Goal: Task Accomplishment & Management: Manage account settings

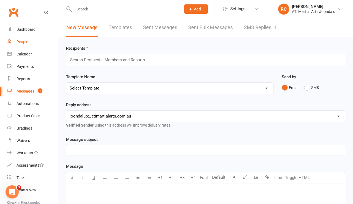
click at [24, 41] on div "People" at bounding box center [23, 42] width 12 height 4
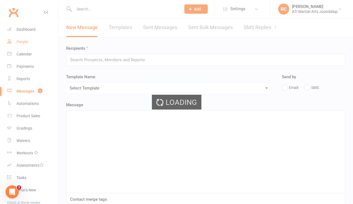
select select "100"
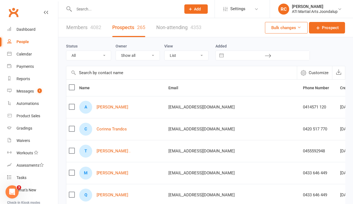
click at [19, 40] on div "People" at bounding box center [23, 42] width 12 height 4
click at [28, 29] on div "Dashboard" at bounding box center [26, 29] width 19 height 4
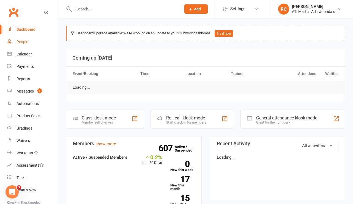
click at [23, 41] on div "People" at bounding box center [23, 42] width 12 height 4
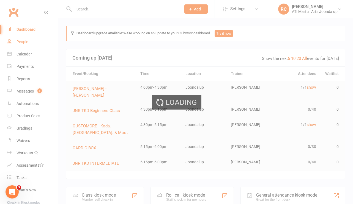
select select "100"
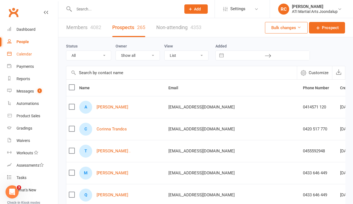
click at [29, 56] on link "Calendar" at bounding box center [32, 54] width 51 height 12
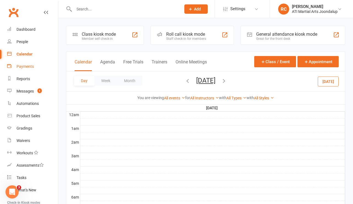
click at [29, 67] on div "Payments" at bounding box center [25, 66] width 17 height 4
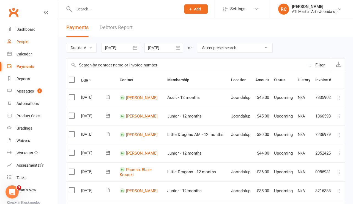
click at [27, 44] on link "People" at bounding box center [32, 42] width 51 height 12
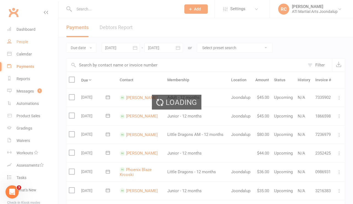
select select "100"
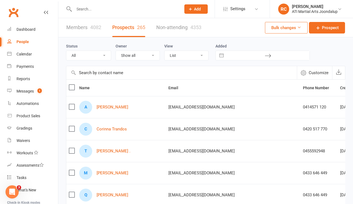
select select "Initial Contact"
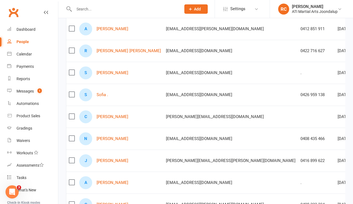
scroll to position [258, 0]
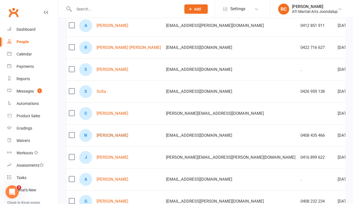
click at [111, 136] on link "[PERSON_NAME]" at bounding box center [113, 135] width 32 height 5
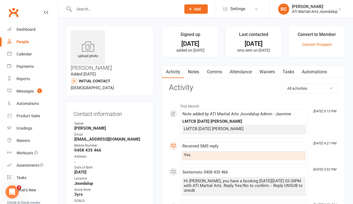
click at [250, 67] on link "Attendance" at bounding box center [241, 72] width 30 height 13
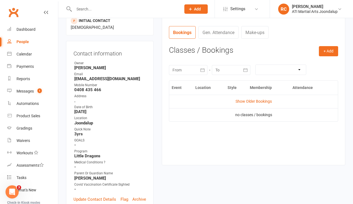
scroll to position [65, 0]
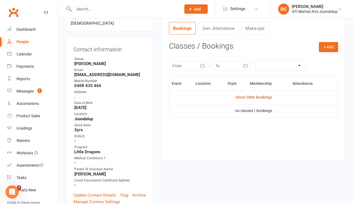
click at [243, 97] on link "Show Older Bookings" at bounding box center [253, 97] width 36 height 4
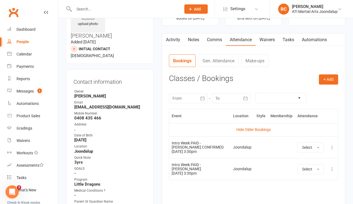
scroll to position [30, 0]
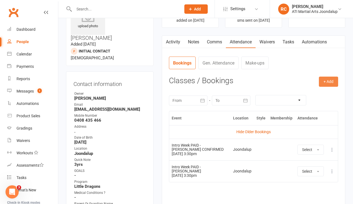
click at [324, 84] on button "+ Add" at bounding box center [328, 82] width 19 height 10
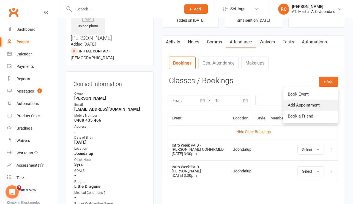
click at [304, 103] on link "Add Appointment" at bounding box center [310, 105] width 54 height 11
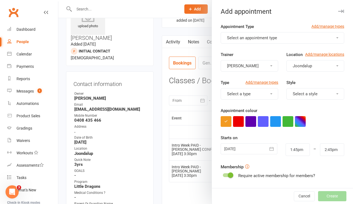
click at [258, 39] on span "Select an appointment type" at bounding box center [252, 37] width 50 height 5
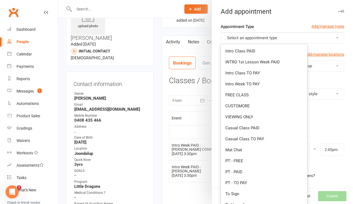
click at [163, 125] on div at bounding box center [205, 102] width 295 height 204
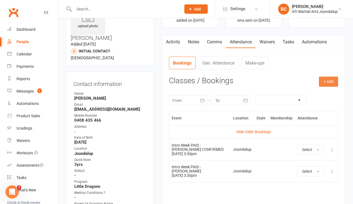
click at [329, 83] on button "+ Add" at bounding box center [328, 82] width 19 height 10
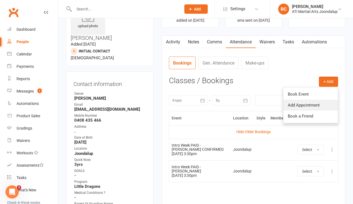
click at [309, 105] on link "Add Appointment" at bounding box center [310, 105] width 54 height 11
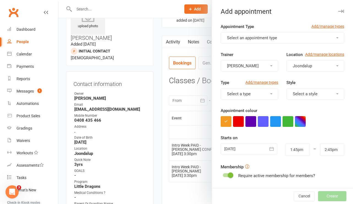
click at [261, 37] on span "Select an appointment type" at bounding box center [252, 37] width 50 height 5
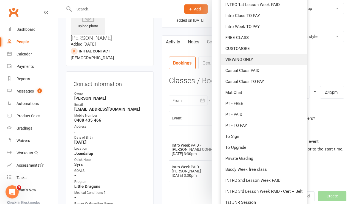
scroll to position [67, 0]
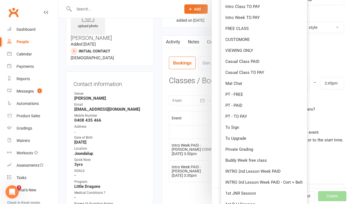
click at [154, 130] on div at bounding box center [205, 102] width 295 height 204
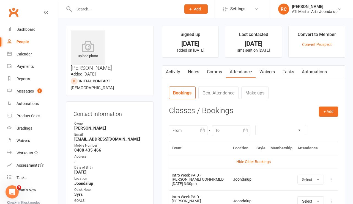
scroll to position [0, 0]
click at [25, 40] on div "People" at bounding box center [23, 42] width 12 height 4
select select "100"
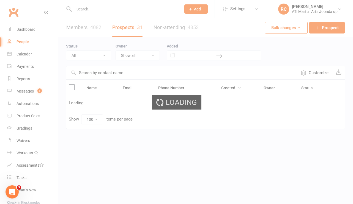
select select "Initial Contact"
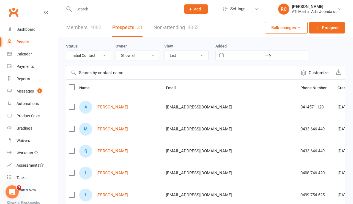
click at [71, 28] on link "Members 4082" at bounding box center [83, 27] width 35 height 19
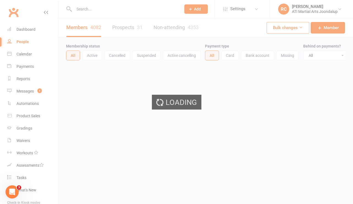
select select "100"
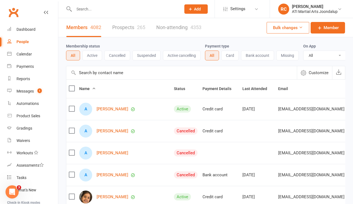
click at [95, 11] on input "text" at bounding box center [124, 9] width 105 height 8
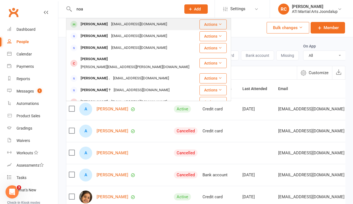
type input "noa"
click at [109, 28] on div "[EMAIL_ADDRESS][DOMAIN_NAME]" at bounding box center [138, 24] width 59 height 8
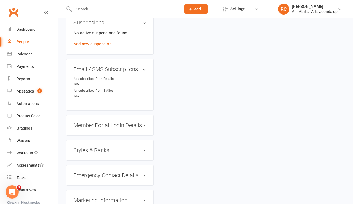
scroll to position [632, 0]
click at [106, 147] on h3 "Styles & Ranks" at bounding box center [109, 150] width 73 height 6
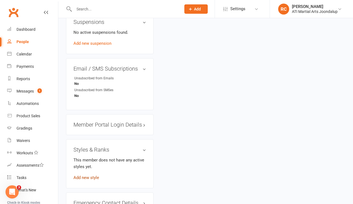
click at [93, 176] on link "Add new style" at bounding box center [86, 178] width 26 height 5
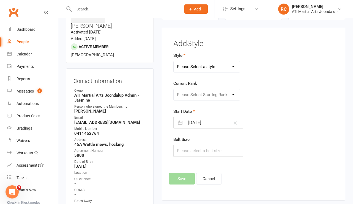
select select "2494"
select select "25166"
click at [177, 185] on button "Save" at bounding box center [182, 179] width 26 height 12
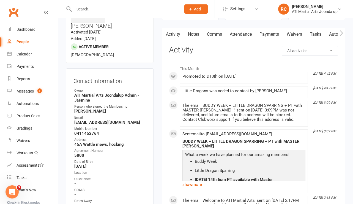
click at [105, 8] on input "text" at bounding box center [124, 9] width 105 height 8
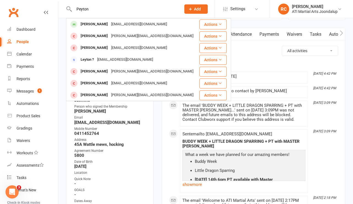
type input "Peyton"
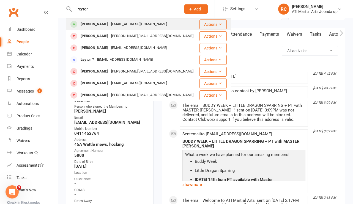
drag, startPoint x: 105, startPoint y: 8, endPoint x: 109, endPoint y: 25, distance: 17.6
click at [109, 25] on div "[PERSON_NAME]" at bounding box center [94, 24] width 31 height 8
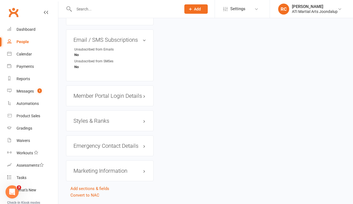
scroll to position [659, 0]
click at [89, 119] on h3 "Styles & Ranks" at bounding box center [109, 122] width 73 height 6
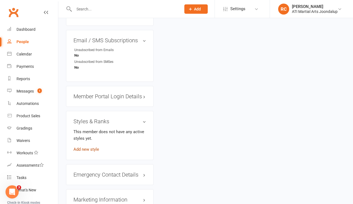
click at [90, 147] on link "Add new style" at bounding box center [86, 149] width 26 height 5
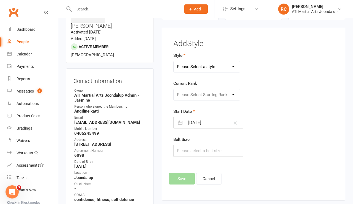
select select "2494"
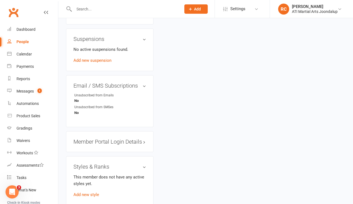
scroll to position [634, 0]
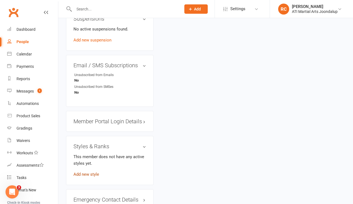
click at [94, 172] on link "Add new style" at bounding box center [86, 174] width 26 height 5
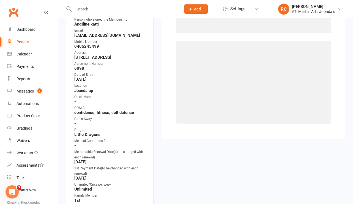
scroll to position [42, 0]
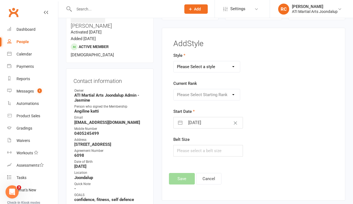
select select "2494"
select select "25166"
click at [180, 184] on button "Save" at bounding box center [182, 179] width 26 height 12
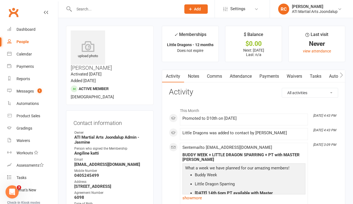
scroll to position [0, 0]
click at [125, 15] on div at bounding box center [121, 9] width 111 height 18
click at [121, 11] on input "text" at bounding box center [124, 9] width 105 height 8
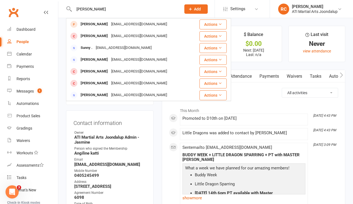
type input "[PERSON_NAME]"
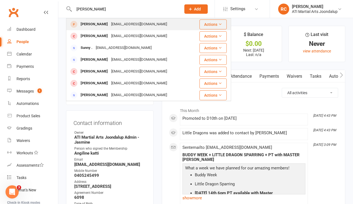
drag, startPoint x: 121, startPoint y: 11, endPoint x: 126, endPoint y: 26, distance: 15.7
click at [126, 26] on div "[EMAIL_ADDRESS][DOMAIN_NAME]" at bounding box center [138, 24] width 59 height 8
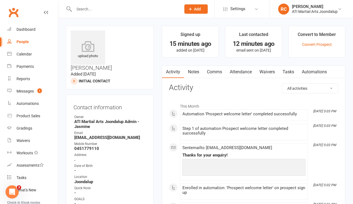
click at [192, 67] on link "Notes" at bounding box center [193, 72] width 19 height 13
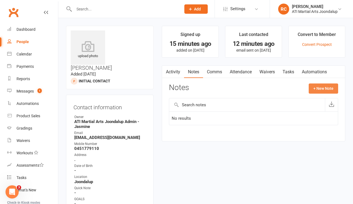
click at [323, 89] on button "+ New Note" at bounding box center [323, 89] width 29 height 10
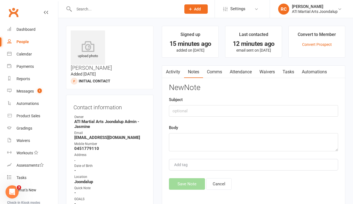
click at [263, 103] on div "Subject" at bounding box center [253, 107] width 169 height 20
click at [263, 108] on input "text" at bounding box center [253, 111] width 169 height 12
type input "email to enquiry"
paste textarea "lor Ipsumdo, Sitam con adi elit seddoeiu te INCID Utlaboree. Do’m aliq en admi …"
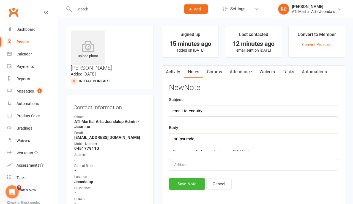
scroll to position [317, 0]
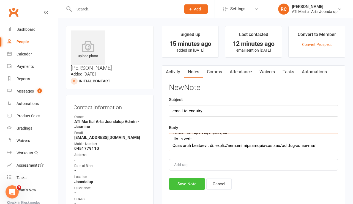
type textarea "lor Ipsumdo, Sitam con adi elit seddoeiu te INCID Utlaboree. Do’m aliq en admi …"
click at [188, 188] on button "Save Note" at bounding box center [187, 185] width 36 height 12
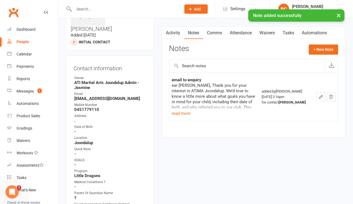
scroll to position [40, 0]
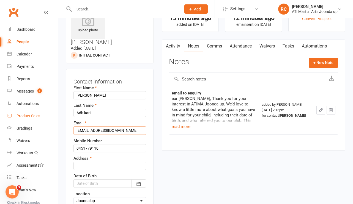
drag, startPoint x: 125, startPoint y: 115, endPoint x: 50, endPoint y: 112, distance: 75.2
paste input "[EMAIL_ADDRESS]"
type input "[EMAIL_ADDRESS][DOMAIN_NAME]"
click at [93, 144] on input "0451 779110" at bounding box center [109, 148] width 73 height 8
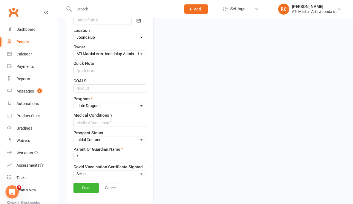
scroll to position [190, 0]
type input "0451 779 110"
drag, startPoint x: 97, startPoint y: 145, endPoint x: 67, endPoint y: 144, distance: 30.0
type input "[PERSON_NAME]"
click at [89, 183] on link "Save" at bounding box center [85, 188] width 25 height 10
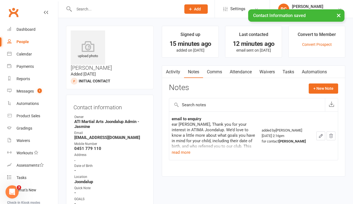
scroll to position [0, 0]
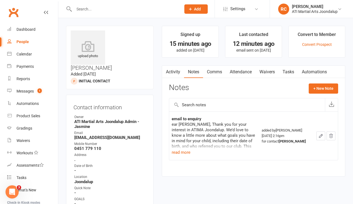
click at [126, 12] on input "text" at bounding box center [124, 9] width 105 height 8
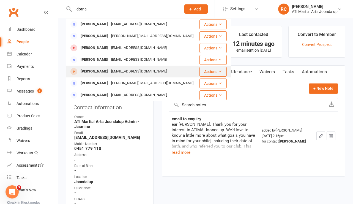
type input "dorna"
click at [122, 70] on div "[EMAIL_ADDRESS][DOMAIN_NAME]" at bounding box center [138, 72] width 59 height 8
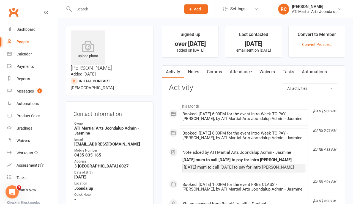
click at [242, 74] on link "Attendance" at bounding box center [241, 72] width 30 height 13
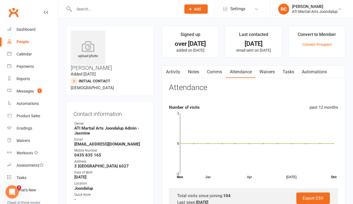
click at [88, 9] on input "text" at bounding box center [124, 9] width 105 height 8
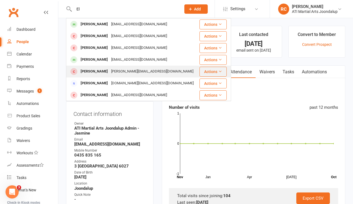
type input "E"
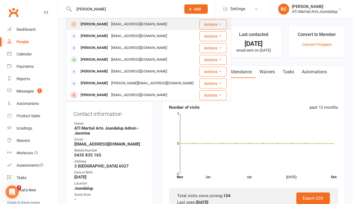
type input "[PERSON_NAME]"
click at [122, 24] on div "[EMAIL_ADDRESS][DOMAIN_NAME]" at bounding box center [138, 24] width 59 height 8
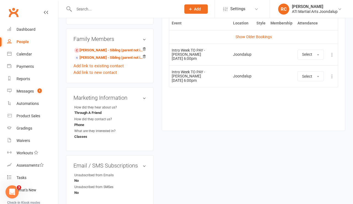
scroll to position [256, 0]
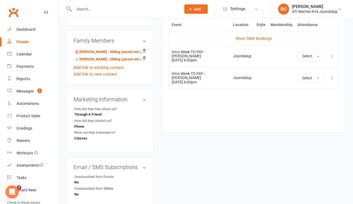
click at [155, 7] on input "text" at bounding box center [124, 9] width 105 height 8
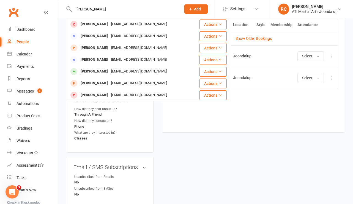
type input "[PERSON_NAME]"
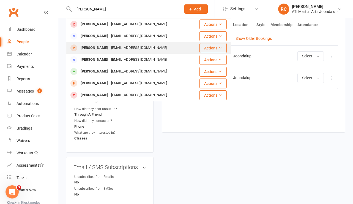
drag, startPoint x: 155, startPoint y: 7, endPoint x: 139, endPoint y: 45, distance: 41.3
click at [139, 45] on div "[EMAIL_ADDRESS][DOMAIN_NAME]" at bounding box center [138, 48] width 59 height 8
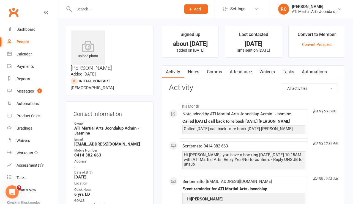
click at [195, 68] on link "Notes" at bounding box center [193, 72] width 19 height 13
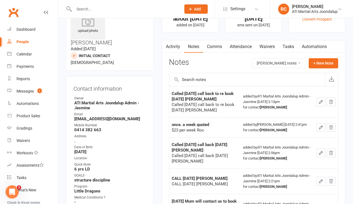
scroll to position [26, 0]
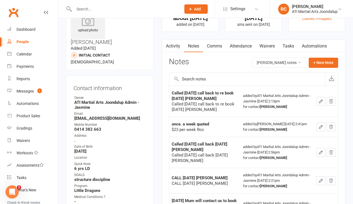
click at [231, 49] on link "Attendance" at bounding box center [241, 46] width 30 height 13
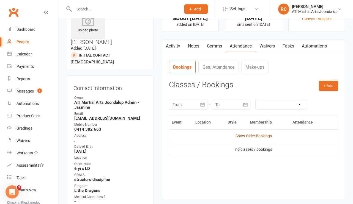
click at [244, 134] on link "Show Older Bookings" at bounding box center [253, 136] width 36 height 4
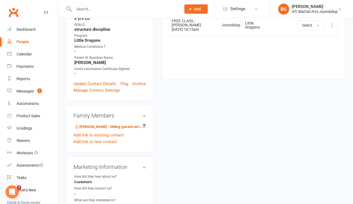
scroll to position [133, 0]
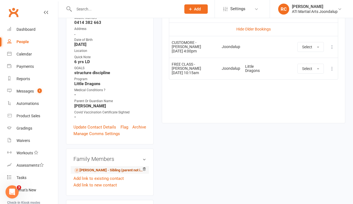
click at [106, 168] on link "[PERSON_NAME] - Sibling (parent not in system)" at bounding box center [108, 171] width 69 height 6
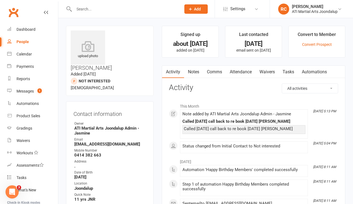
click at [241, 70] on link "Attendance" at bounding box center [241, 72] width 30 height 13
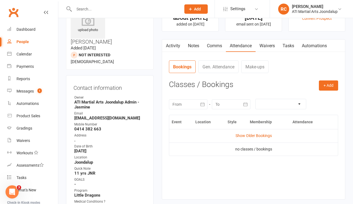
scroll to position [27, 0]
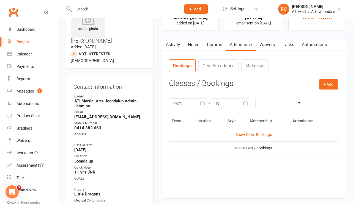
click at [197, 44] on link "Notes" at bounding box center [193, 45] width 19 height 13
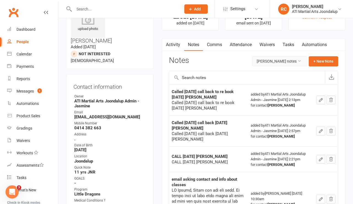
click at [293, 59] on button "[PERSON_NAME] notes" at bounding box center [279, 61] width 55 height 10
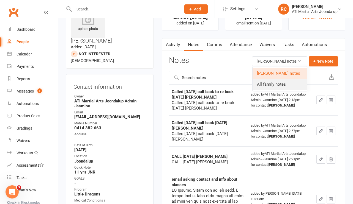
click at [278, 83] on link "All family notes" at bounding box center [280, 84] width 54 height 11
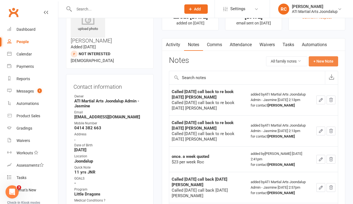
click at [320, 63] on button "+ New Note" at bounding box center [323, 61] width 29 height 10
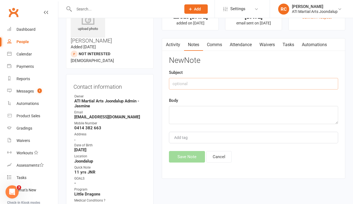
click at [254, 85] on input "text" at bounding box center [253, 84] width 169 height 12
type input "LM"
click at [253, 113] on textarea at bounding box center [253, 115] width 169 height 18
type textarea "LM"
click at [191, 158] on button "Save Note" at bounding box center [187, 157] width 36 height 12
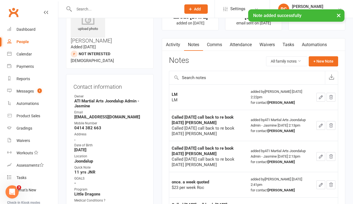
click at [93, 5] on div at bounding box center [121, 9] width 111 height 18
click at [90, 9] on div "× Note added successfully" at bounding box center [173, 9] width 346 height 0
click at [72, 48] on contact-information "upload photo [PERSON_NAME] Added [DATE] Not interested prospect [DEMOGRAPHIC_DA…" at bounding box center [109, 127] width 87 height 257
click at [78, 9] on div "× Note added successfully" at bounding box center [173, 9] width 346 height 0
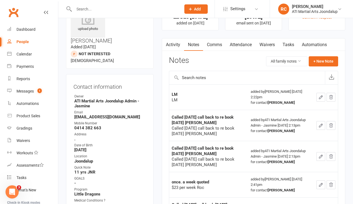
click at [80, 9] on input "text" at bounding box center [124, 9] width 105 height 8
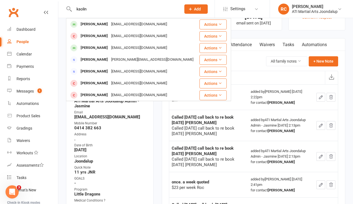
type input "kaolin"
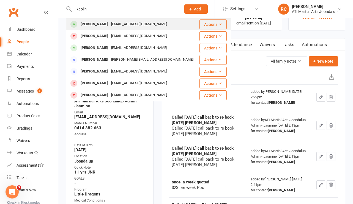
drag, startPoint x: 90, startPoint y: 18, endPoint x: 106, endPoint y: 24, distance: 17.1
click at [109, 24] on div "[EMAIL_ADDRESS][DOMAIN_NAME]" at bounding box center [138, 24] width 59 height 8
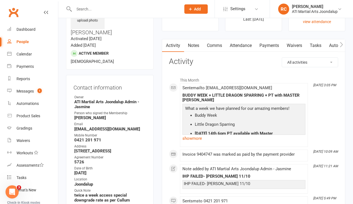
scroll to position [37, 0]
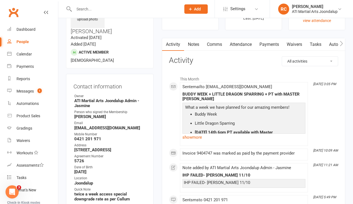
click at [268, 45] on link "Payments" at bounding box center [269, 44] width 27 height 13
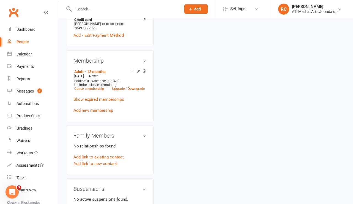
scroll to position [488, 0]
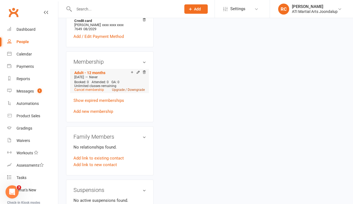
click at [135, 88] on link "Upgrade / Downgrade" at bounding box center [128, 90] width 33 height 4
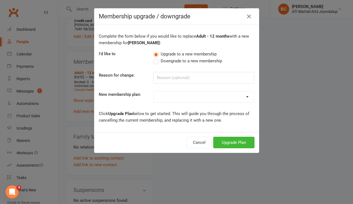
click at [163, 63] on span "Downgrade to a new membership" at bounding box center [191, 61] width 61 height 6
click at [157, 58] on input "Downgrade to a new membership" at bounding box center [155, 58] width 4 height 0
click at [169, 79] on input at bounding box center [203, 78] width 101 height 12
type input "financial"
select select "10"
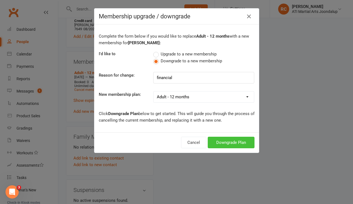
click at [225, 145] on button "Downgrade Plan" at bounding box center [231, 143] width 47 height 12
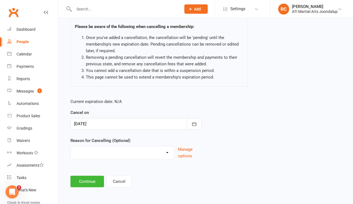
scroll to position [41, 0]
click at [94, 183] on button "Continue" at bounding box center [87, 182] width 34 height 12
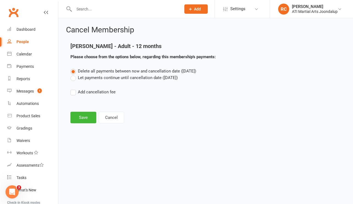
click at [91, 80] on label "Let payments continue until cancellation date ([DATE])" at bounding box center [123, 78] width 107 height 7
click at [74, 75] on input "Let payments continue until cancellation date ([DATE])" at bounding box center [72, 75] width 4 height 0
click at [80, 117] on button "Save" at bounding box center [83, 118] width 26 height 12
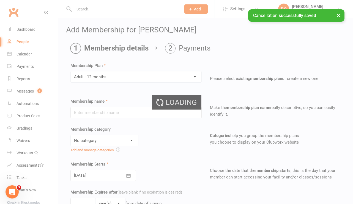
type input "Adult - 12 months"
select select "2"
type input "0"
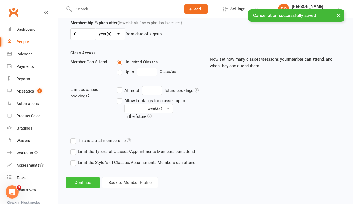
scroll to position [182, 0]
click at [90, 179] on button "Continue" at bounding box center [83, 183] width 34 height 12
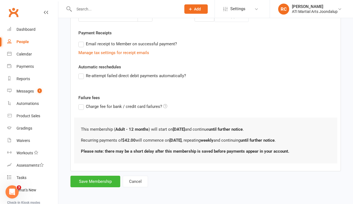
scroll to position [0, 0]
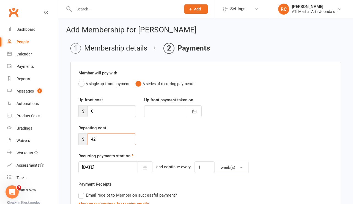
drag, startPoint x: 98, startPoint y: 139, endPoint x: 72, endPoint y: 137, distance: 27.0
click at [72, 137] on div "Member will pay with A single up-front payment A series of recurring payments U…" at bounding box center [205, 192] width 270 height 261
type input "38"
click at [92, 166] on div at bounding box center [115, 168] width 74 height 12
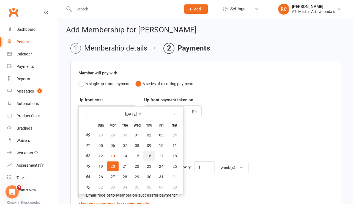
click at [148, 156] on span "16" at bounding box center [149, 156] width 4 height 4
type input "[DATE]"
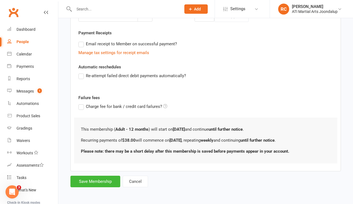
scroll to position [153, 0]
click at [85, 182] on button "Save Membership" at bounding box center [95, 182] width 50 height 12
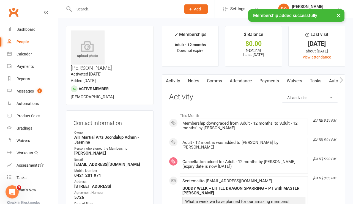
click at [91, 8] on input "text" at bounding box center [124, 9] width 105 height 8
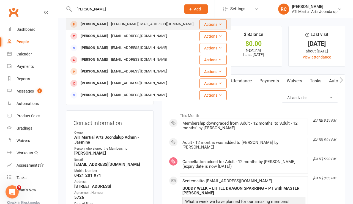
type input "[PERSON_NAME]"
click at [104, 28] on div "[PERSON_NAME]" at bounding box center [94, 24] width 31 height 8
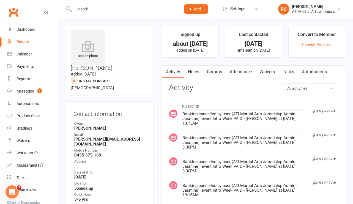
click at [245, 73] on link "Attendance" at bounding box center [241, 72] width 30 height 13
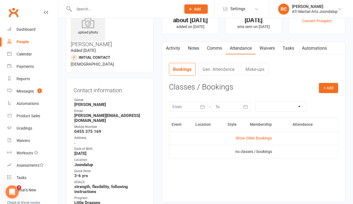
scroll to position [24, 0]
click at [194, 46] on link "Notes" at bounding box center [193, 48] width 19 height 13
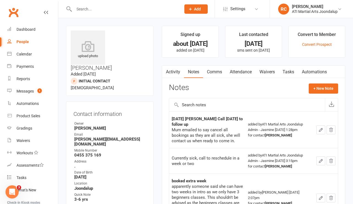
click at [174, 68] on link "Activity" at bounding box center [173, 72] width 22 height 13
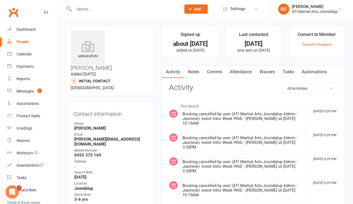
click at [191, 71] on link "Notes" at bounding box center [193, 72] width 19 height 13
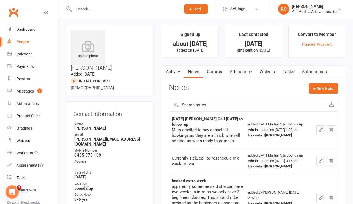
click at [102, 9] on input "text" at bounding box center [124, 9] width 105 height 8
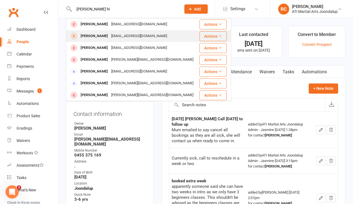
type input "[PERSON_NAME] hi"
click at [109, 37] on div "[EMAIL_ADDRESS][DOMAIN_NAME]" at bounding box center [138, 36] width 59 height 8
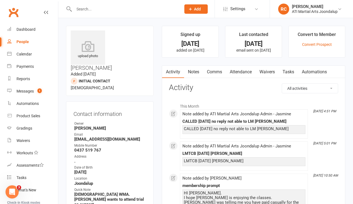
click at [189, 75] on link "Notes" at bounding box center [193, 72] width 19 height 13
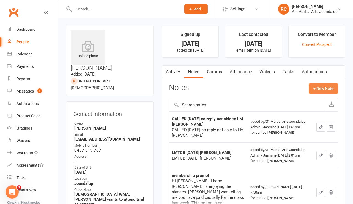
click at [313, 91] on button "+ New Note" at bounding box center [323, 89] width 29 height 10
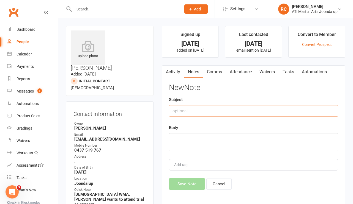
click at [237, 109] on input "text" at bounding box center [253, 111] width 169 height 12
type input "LM"
type textarea "LM"
click at [180, 193] on div "Activity Notes Comms Attendance Waivers Tasks Automations Notes + New Note CALL…" at bounding box center [253, 135] width 183 height 141
click at [180, 185] on button "Save Note" at bounding box center [187, 185] width 36 height 12
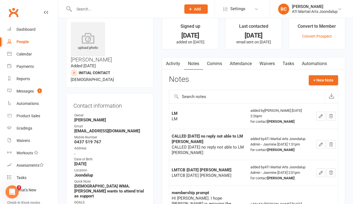
scroll to position [16, 0]
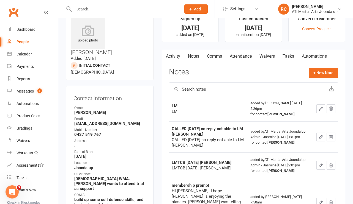
click at [205, 57] on link "Comms" at bounding box center [214, 56] width 23 height 13
click at [207, 57] on link "Comms" at bounding box center [214, 56] width 23 height 13
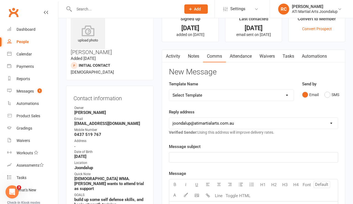
click at [323, 98] on div "Email SMS" at bounding box center [320, 95] width 36 height 10
click at [329, 96] on button "SMS" at bounding box center [331, 95] width 15 height 10
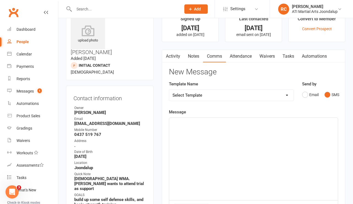
click at [215, 170] on div "﻿" at bounding box center [253, 159] width 169 height 83
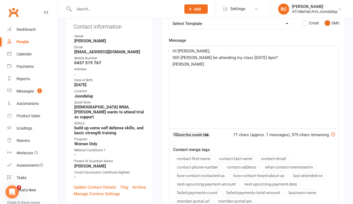
scroll to position [139, 0]
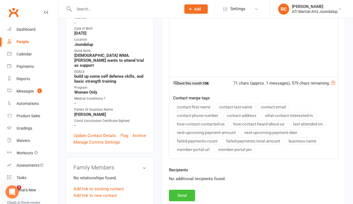
click at [188, 197] on button "Send" at bounding box center [182, 196] width 26 height 12
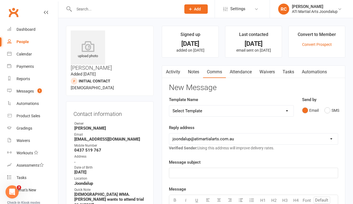
scroll to position [0, 0]
click at [95, 7] on input "text" at bounding box center [124, 9] width 105 height 8
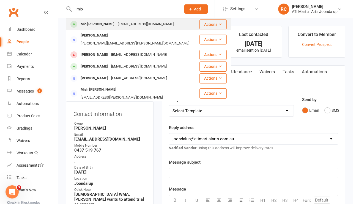
type input "mio"
click at [98, 28] on div "Mio [PERSON_NAME]" at bounding box center [97, 24] width 37 height 8
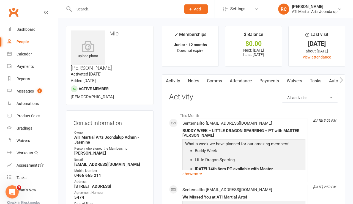
click at [197, 80] on link "Notes" at bounding box center [193, 81] width 19 height 13
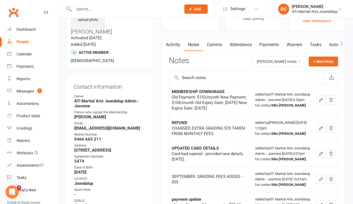
scroll to position [37, 0]
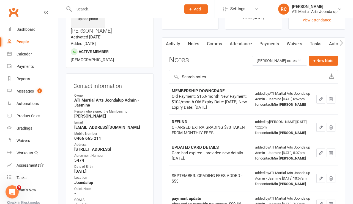
click at [122, 10] on input "text" at bounding box center [124, 9] width 105 height 8
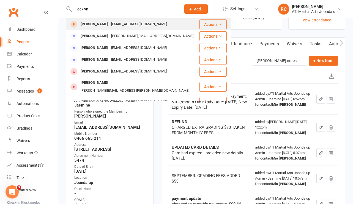
type input "locklyn"
click at [118, 26] on div "[EMAIL_ADDRESS][DOMAIN_NAME]" at bounding box center [138, 24] width 59 height 8
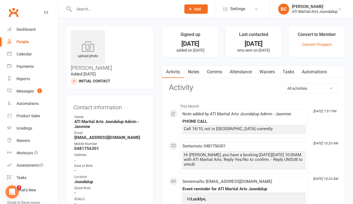
click at [194, 70] on link "Notes" at bounding box center [193, 72] width 19 height 13
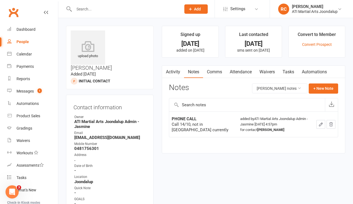
click at [177, 71] on link "Activity" at bounding box center [173, 72] width 22 height 13
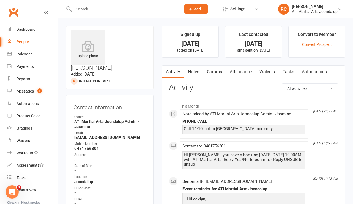
click at [138, 9] on input "text" at bounding box center [124, 9] width 105 height 8
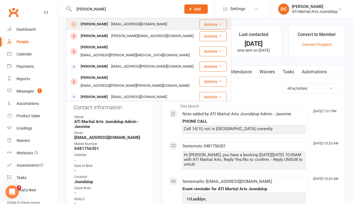
type input "[PERSON_NAME]"
click at [109, 25] on div "[EMAIL_ADDRESS][DOMAIN_NAME]" at bounding box center [138, 24] width 59 height 8
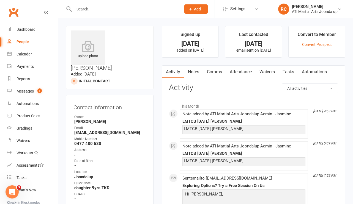
click at [195, 70] on link "Notes" at bounding box center [193, 72] width 19 height 13
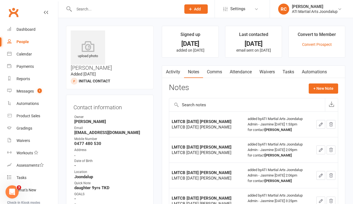
click at [216, 74] on link "Comms" at bounding box center [214, 72] width 23 height 13
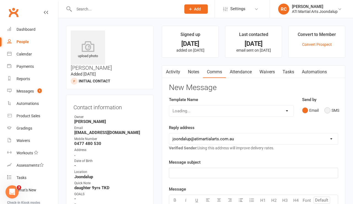
click at [332, 109] on button "SMS" at bounding box center [331, 110] width 15 height 10
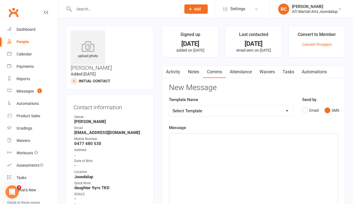
click at [263, 145] on div "﻿" at bounding box center [253, 175] width 169 height 83
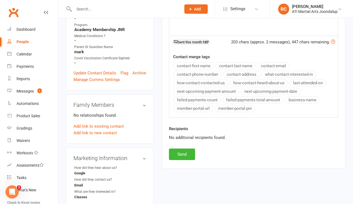
scroll to position [183, 0]
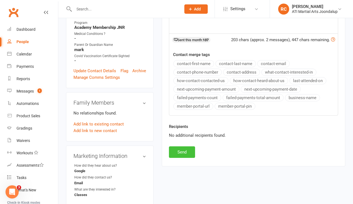
click at [186, 155] on button "Send" at bounding box center [182, 153] width 26 height 12
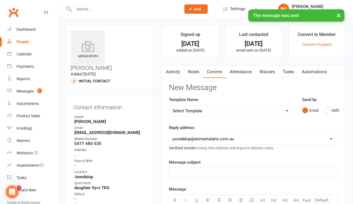
scroll to position [0, 0]
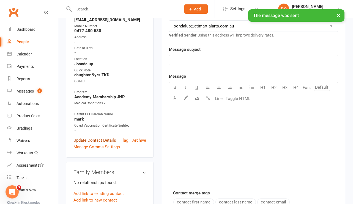
click at [101, 137] on link "Update Contact Details" at bounding box center [94, 140] width 43 height 7
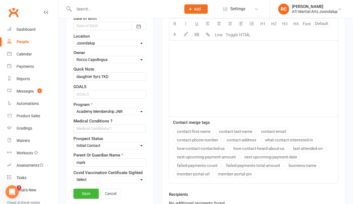
scroll to position [193, 0]
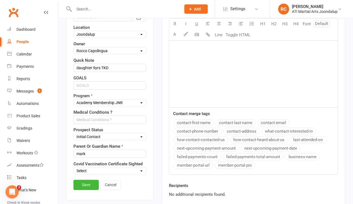
select select "Not interested"
click at [91, 180] on link "Save" at bounding box center [85, 185] width 25 height 10
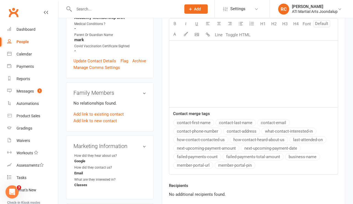
click at [95, 3] on div at bounding box center [121, 9] width 111 height 18
click at [95, 6] on input "text" at bounding box center [124, 9] width 105 height 8
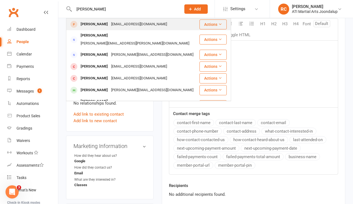
scroll to position [0, 0]
type input "[PERSON_NAME]"
click at [109, 27] on div "[EMAIL_ADDRESS][DOMAIN_NAME]" at bounding box center [138, 24] width 59 height 8
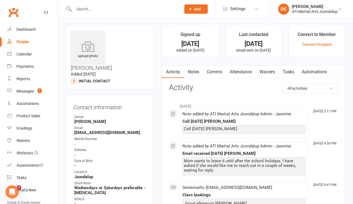
click at [198, 73] on link "Notes" at bounding box center [193, 72] width 19 height 13
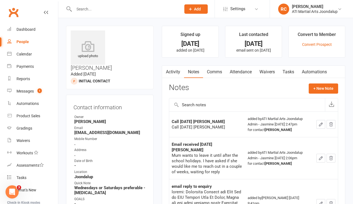
click at [219, 72] on link "Comms" at bounding box center [214, 72] width 23 height 13
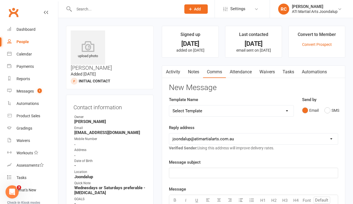
click at [185, 77] on link "Notes" at bounding box center [193, 72] width 19 height 13
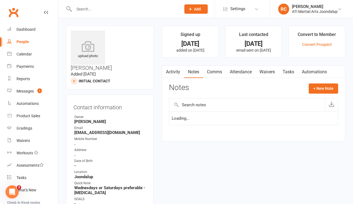
click at [176, 71] on link "Activity" at bounding box center [173, 72] width 22 height 13
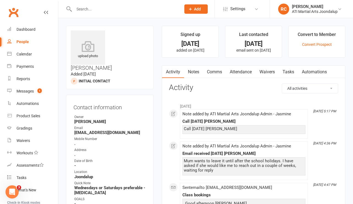
click at [217, 72] on link "Comms" at bounding box center [214, 72] width 23 height 13
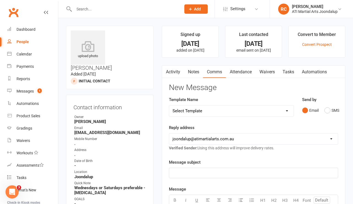
click at [208, 176] on p "﻿" at bounding box center [253, 173] width 162 height 7
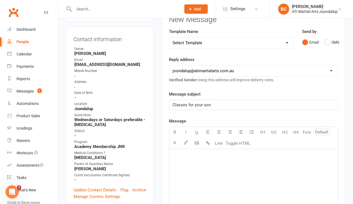
scroll to position [69, 0]
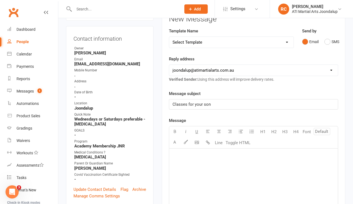
click at [215, 108] on p "Classes for your son" at bounding box center [253, 104] width 162 height 7
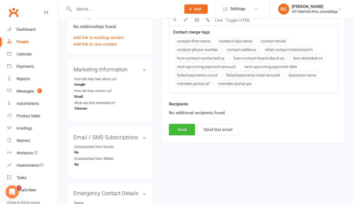
scroll to position [279, 0]
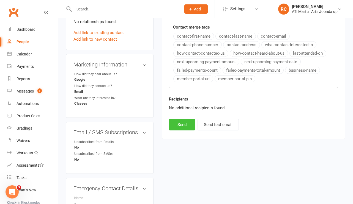
click at [179, 129] on button "Send" at bounding box center [182, 125] width 26 height 12
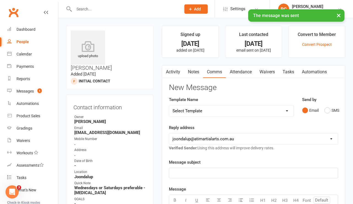
scroll to position [0, 0]
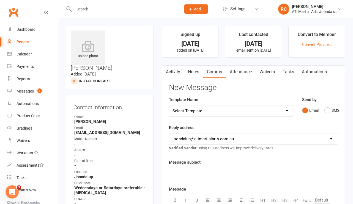
click at [193, 77] on link "Notes" at bounding box center [193, 72] width 19 height 13
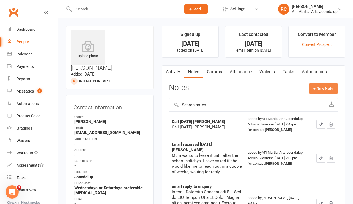
click at [322, 91] on button "+ New Note" at bounding box center [323, 89] width 29 height 10
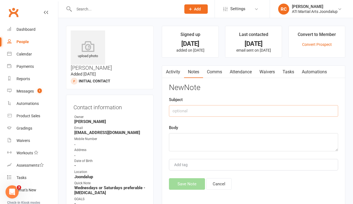
click at [273, 107] on input "text" at bounding box center [253, 111] width 169 height 12
type input "emailed"
click at [204, 147] on textarea at bounding box center [253, 142] width 169 height 18
type textarea "RC"
click at [176, 187] on button "Save Note" at bounding box center [187, 185] width 36 height 12
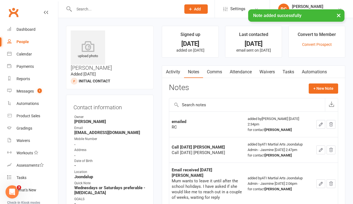
click at [130, 9] on div "× Note added successfully" at bounding box center [173, 9] width 346 height 0
click at [124, 8] on input "text" at bounding box center [124, 9] width 105 height 8
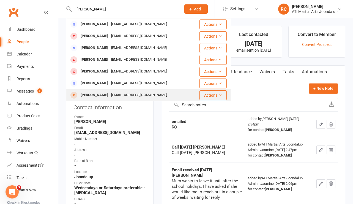
type input "[PERSON_NAME]"
click at [99, 92] on div "[PERSON_NAME]" at bounding box center [94, 95] width 31 height 8
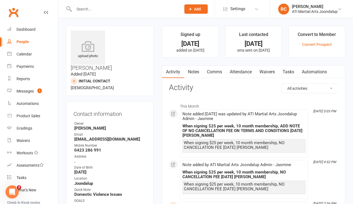
click at [238, 74] on link "Attendance" at bounding box center [241, 72] width 30 height 13
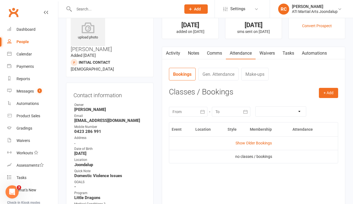
scroll to position [19, 0]
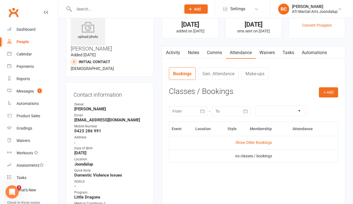
click at [197, 55] on link "Notes" at bounding box center [193, 52] width 19 height 13
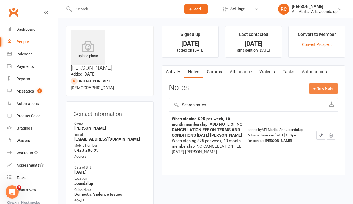
click at [321, 90] on button "+ New Note" at bounding box center [323, 89] width 29 height 10
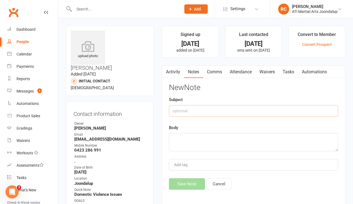
click at [237, 107] on input "text" at bounding box center [253, 111] width 169 height 12
click at [207, 108] on input "text" at bounding box center [253, 111] width 169 height 12
type input "Sick child"
type textarea "call back [DATE]"
click at [177, 185] on button "Save Note" at bounding box center [187, 185] width 36 height 12
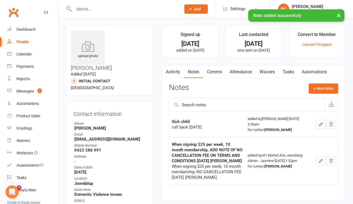
click at [124, 9] on div "× Note added successfully" at bounding box center [173, 9] width 346 height 0
click at [121, 8] on input "text" at bounding box center [124, 9] width 105 height 8
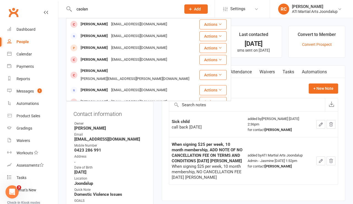
type input "kaolin"
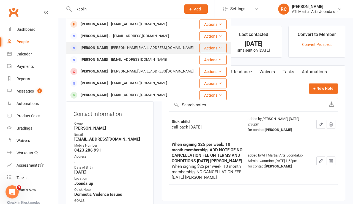
click at [120, 49] on div "[PERSON_NAME][EMAIL_ADDRESS][DOMAIN_NAME]" at bounding box center [152, 48] width 86 height 8
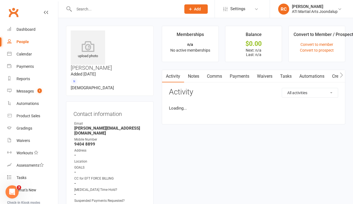
click at [102, 10] on input "text" at bounding box center [124, 9] width 105 height 8
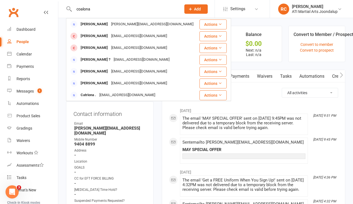
drag, startPoint x: 98, startPoint y: 9, endPoint x: 62, endPoint y: 9, distance: 35.8
click at [62, 9] on react-component "coalona [PERSON_NAME] [PERSON_NAME][EMAIL_ADDRESS][DOMAIN_NAME] Actions [PERSON…" at bounding box center [88, 9] width 177 height 18
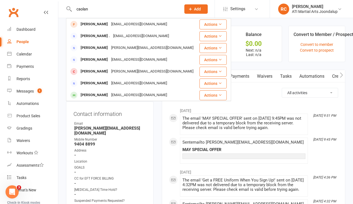
type input "kaolin"
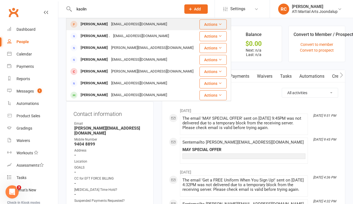
drag, startPoint x: 62, startPoint y: 9, endPoint x: 102, endPoint y: 24, distance: 41.9
click at [102, 24] on div "[PERSON_NAME]" at bounding box center [94, 24] width 31 height 8
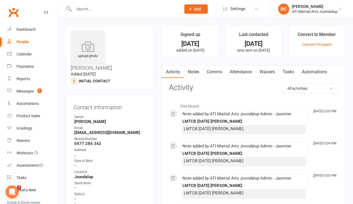
click at [196, 71] on link "Notes" at bounding box center [193, 72] width 19 height 13
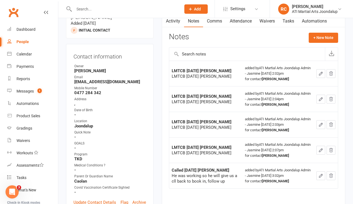
scroll to position [48, 0]
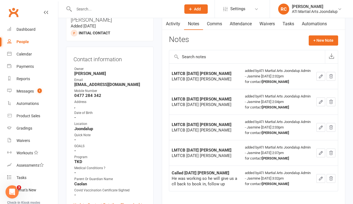
click at [131, 13] on div at bounding box center [121, 9] width 111 height 18
click at [125, 9] on input "text" at bounding box center [124, 9] width 105 height 8
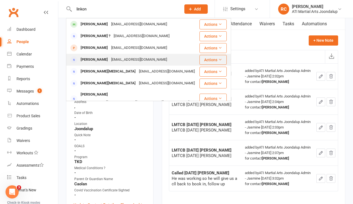
scroll to position [0, 0]
type input "l"
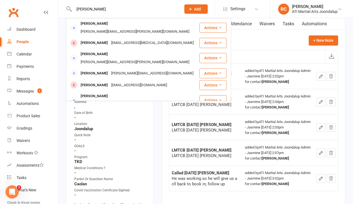
type input "[PERSON_NAME]"
click at [143, 155] on li "Program TKD" at bounding box center [109, 160] width 73 height 10
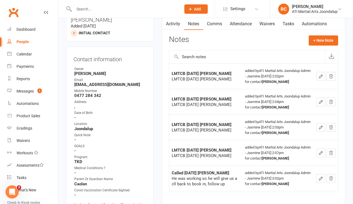
click at [158, 157] on main "Signed up [DATE] added on [DATE] Last contacted [DATE] sms sent on [DATE] Conve…" at bounding box center [254, 96] width 192 height 236
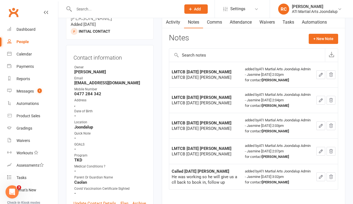
scroll to position [49, 0]
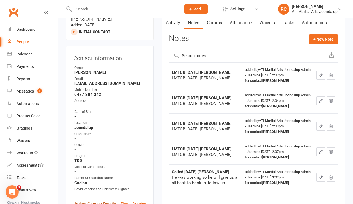
click at [86, 201] on link "Update Contact Details" at bounding box center [94, 204] width 43 height 7
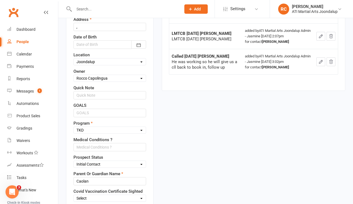
scroll to position [166, 0]
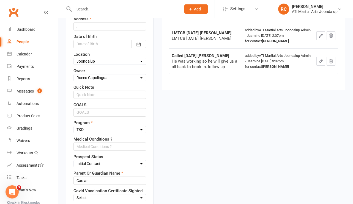
select select "Not interested"
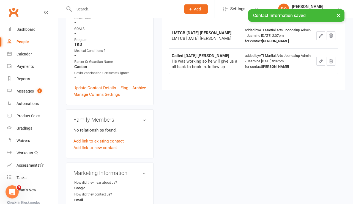
click at [94, 9] on div "× Contact Information saved" at bounding box center [173, 9] width 346 height 0
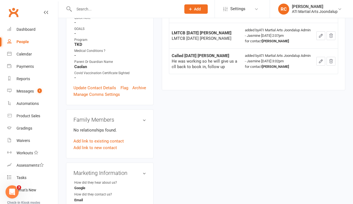
click at [94, 8] on input "text" at bounding box center [124, 9] width 105 height 8
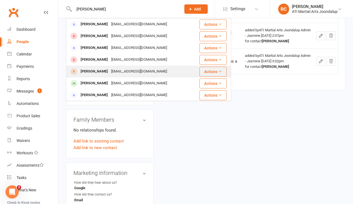
type input "[PERSON_NAME]"
click at [93, 73] on div "[PERSON_NAME]" at bounding box center [94, 72] width 31 height 8
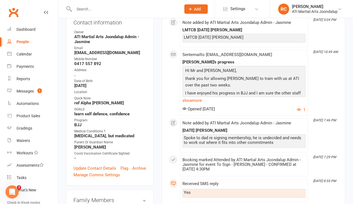
scroll to position [92, 0]
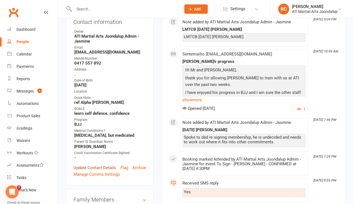
click at [91, 165] on link "Update Contact Details" at bounding box center [94, 168] width 43 height 7
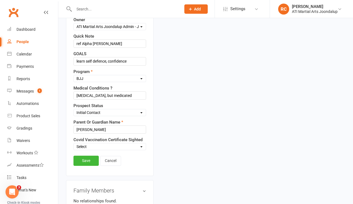
scroll to position [223, 0]
select select "Not interested"
click at [87, 156] on link "Save" at bounding box center [85, 161] width 25 height 10
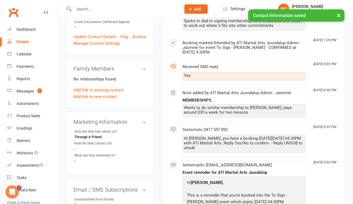
click at [95, 7] on input "text" at bounding box center [124, 9] width 105 height 8
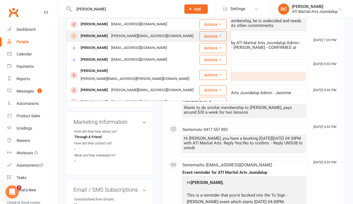
type input "[PERSON_NAME]"
click at [119, 35] on div "[PERSON_NAME][EMAIL_ADDRESS][DOMAIN_NAME]" at bounding box center [152, 36] width 86 height 8
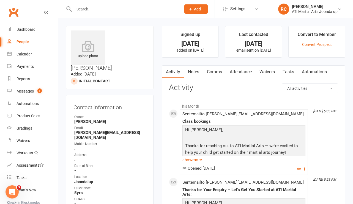
click at [194, 77] on link "Notes" at bounding box center [193, 72] width 19 height 13
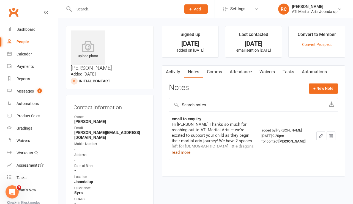
click at [188, 153] on button "read more" at bounding box center [181, 152] width 19 height 7
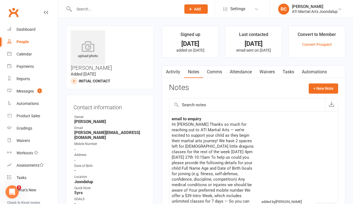
click at [114, 10] on input "text" at bounding box center [124, 9] width 105 height 8
click at [217, 68] on link "Comms" at bounding box center [214, 72] width 23 height 13
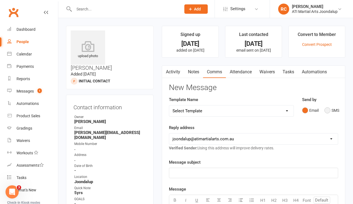
click at [329, 111] on button "SMS" at bounding box center [331, 110] width 15 height 10
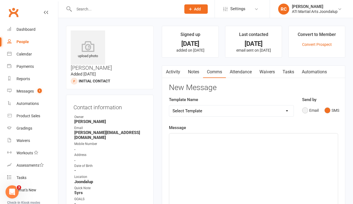
click at [308, 111] on button "Email" at bounding box center [310, 110] width 17 height 10
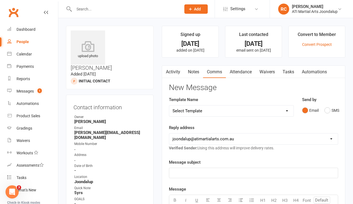
click at [269, 171] on div "﻿" at bounding box center [253, 173] width 169 height 10
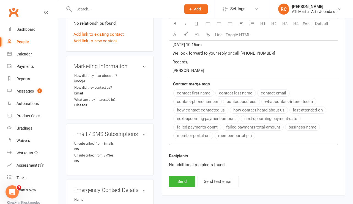
scroll to position [299, 0]
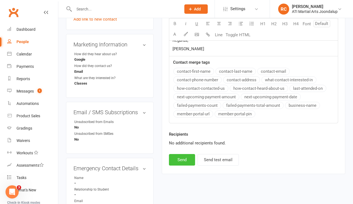
click at [185, 159] on button "Send" at bounding box center [182, 160] width 26 height 12
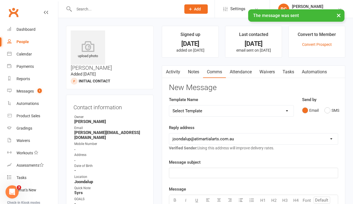
scroll to position [0, 0]
click at [195, 74] on link "Notes" at bounding box center [193, 72] width 19 height 13
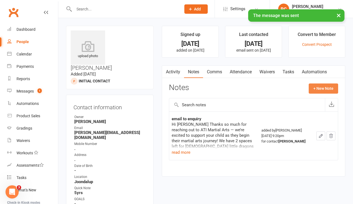
click at [319, 88] on button "+ New Note" at bounding box center [323, 89] width 29 height 10
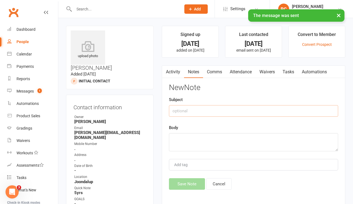
click at [256, 114] on input "text" at bounding box center [253, 111] width 169 height 12
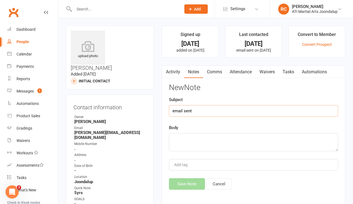
type input "email sent"
type textarea "emailed"
click at [190, 190] on button "Save Note" at bounding box center [187, 185] width 36 height 12
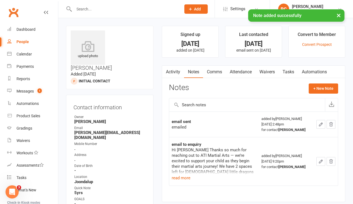
click at [144, 6] on input "text" at bounding box center [124, 9] width 105 height 8
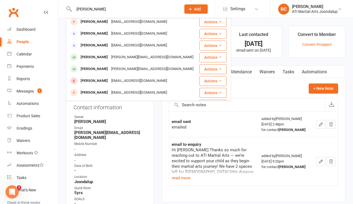
scroll to position [51, 0]
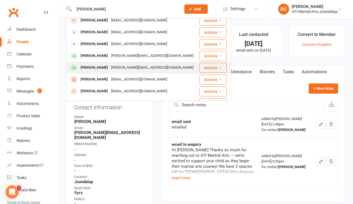
type input "[PERSON_NAME]"
click at [97, 65] on div "[PERSON_NAME]" at bounding box center [94, 68] width 31 height 8
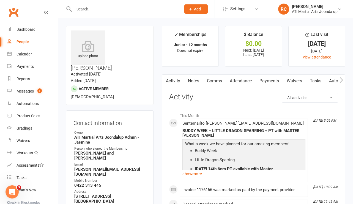
click at [216, 81] on link "Comms" at bounding box center [214, 81] width 23 height 13
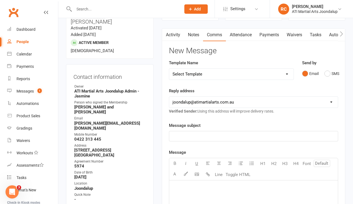
scroll to position [48, 0]
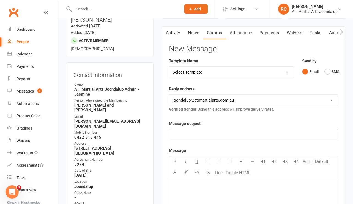
click at [271, 131] on div "﻿" at bounding box center [253, 135] width 169 height 10
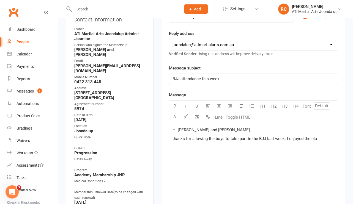
scroll to position [106, 0]
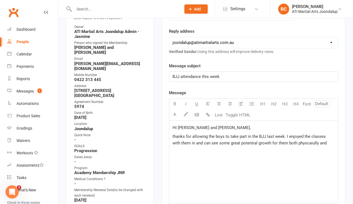
click at [296, 144] on span "thanks for allowing the boys to take part in the BJJ last week. I enjoyed the c…" at bounding box center [249, 140] width 154 height 12
click at [290, 154] on div "HI [PERSON_NAME] and [PERSON_NAME], thanks for allowing the boys to take part i…" at bounding box center [253, 162] width 169 height 83
click at [299, 145] on span "thanks for allowing the boys to take part in the BJJ last week. I enjoyed the c…" at bounding box center [249, 140] width 154 height 12
click at [316, 145] on span "thanks for allowing the boys to take part in the BJJ last week. I enjoyed the c…" at bounding box center [249, 140] width 154 height 12
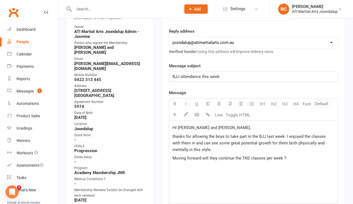
click at [288, 160] on p "Moving forward will they continue the TKD classes per week ?" at bounding box center [253, 158] width 162 height 7
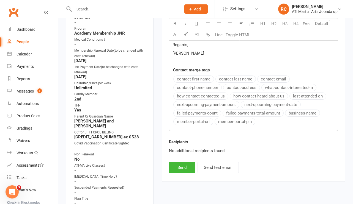
scroll to position [260, 0]
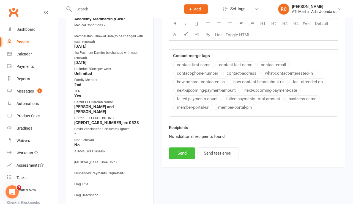
click at [187, 155] on button "Send" at bounding box center [182, 154] width 26 height 12
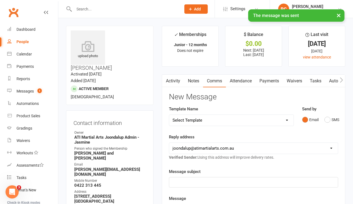
scroll to position [0, 0]
click at [90, 9] on div "× The message was sent" at bounding box center [173, 9] width 346 height 0
click at [88, 9] on input "text" at bounding box center [124, 9] width 105 height 8
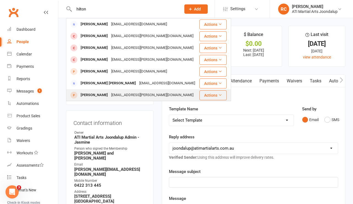
type input "hilton"
click at [109, 93] on div "[EMAIL_ADDRESS][PERSON_NAME][DOMAIN_NAME]" at bounding box center [152, 95] width 86 height 8
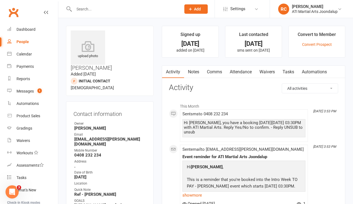
click at [242, 72] on link "Attendance" at bounding box center [241, 72] width 30 height 13
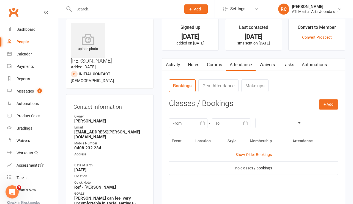
scroll to position [9, 0]
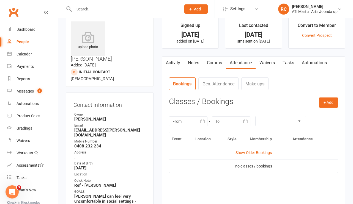
click at [245, 148] on td "Show Older Bookings" at bounding box center [253, 152] width 169 height 13
click at [245, 150] on td "Show Older Bookings" at bounding box center [253, 152] width 169 height 13
click at [244, 152] on link "Show Older Bookings" at bounding box center [253, 153] width 36 height 4
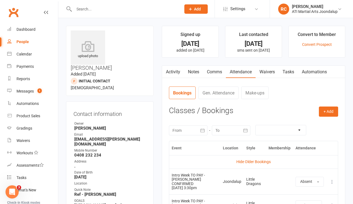
scroll to position [0, 0]
click at [191, 73] on link "Notes" at bounding box center [193, 72] width 19 height 13
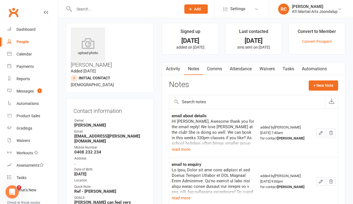
scroll to position [2, 0]
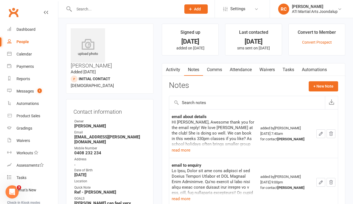
click at [248, 74] on link "Attendance" at bounding box center [241, 70] width 30 height 13
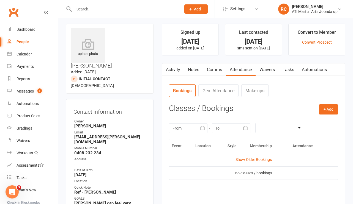
click at [30, 44] on link "People" at bounding box center [32, 42] width 51 height 12
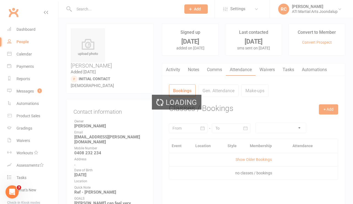
select select "100"
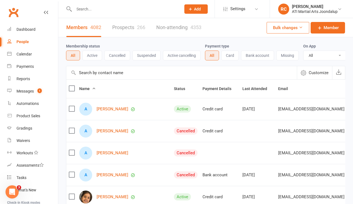
click at [126, 29] on link "Prospects 266" at bounding box center [128, 27] width 33 height 19
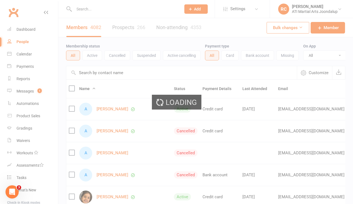
select select "100"
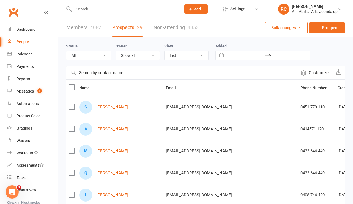
select select "Initial Contact"
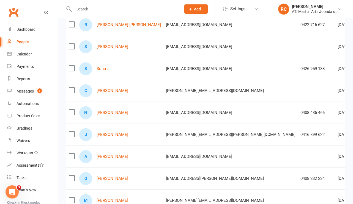
scroll to position [302, 0]
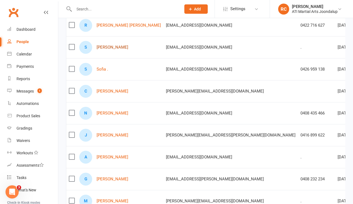
click at [115, 50] on link "[PERSON_NAME]" at bounding box center [113, 47] width 32 height 5
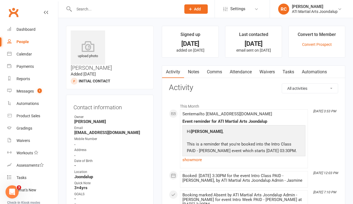
click at [240, 73] on link "Attendance" at bounding box center [241, 72] width 30 height 13
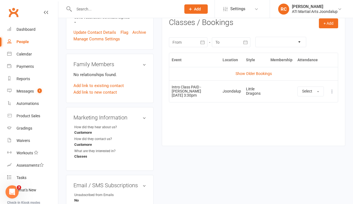
scroll to position [221, 0]
click at [27, 39] on link "People" at bounding box center [32, 42] width 51 height 12
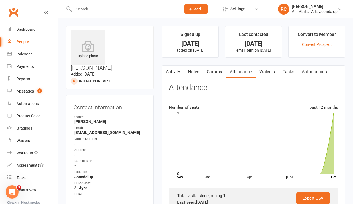
select select "100"
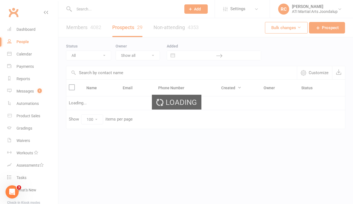
select select "Initial Contact"
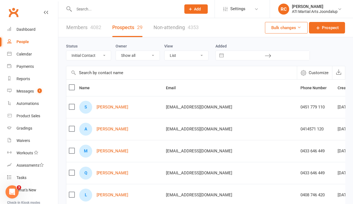
click at [120, 9] on input "text" at bounding box center [124, 9] width 105 height 8
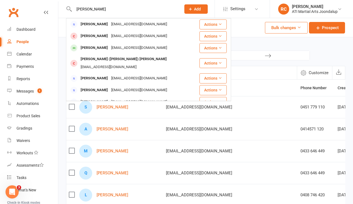
type input "[PERSON_NAME]"
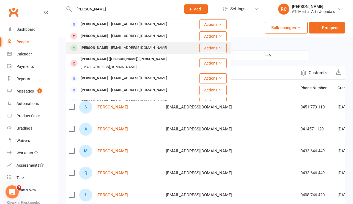
drag, startPoint x: 100, startPoint y: 9, endPoint x: 95, endPoint y: 51, distance: 41.8
click at [95, 51] on div "[PERSON_NAME]" at bounding box center [94, 48] width 31 height 8
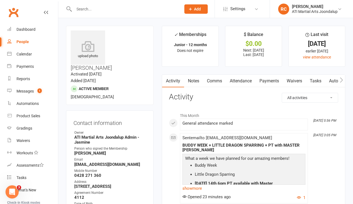
click at [218, 82] on link "Comms" at bounding box center [214, 81] width 23 height 13
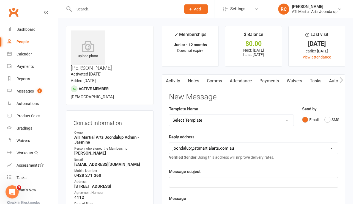
click at [246, 80] on link "Attendance" at bounding box center [241, 81] width 30 height 13
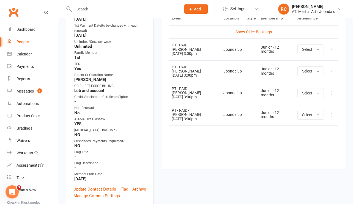
scroll to position [264, 0]
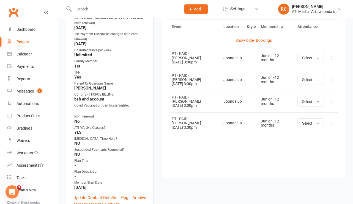
click at [331, 121] on icon at bounding box center [332, 124] width 6 height 6
click at [309, 140] on link "View event" at bounding box center [308, 145] width 54 height 11
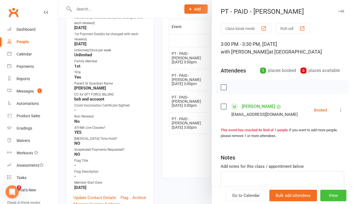
click at [331, 198] on button "View" at bounding box center [333, 196] width 26 height 12
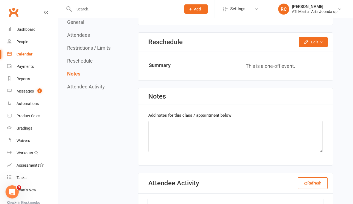
scroll to position [454, 0]
click at [313, 40] on button "Edit" at bounding box center [313, 42] width 29 height 10
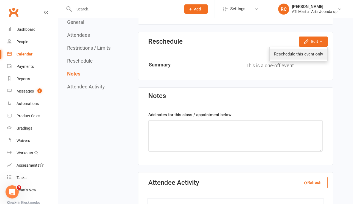
click at [307, 49] on link "Reschedule this event only" at bounding box center [299, 54] width 58 height 11
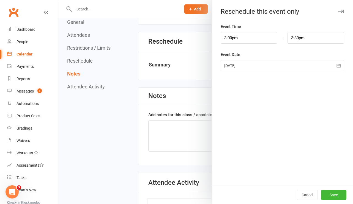
click at [240, 70] on div at bounding box center [283, 65] width 124 height 11
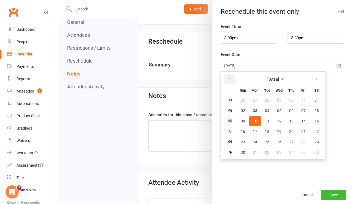
click at [233, 81] on button "button" at bounding box center [230, 80] width 12 height 10
click at [256, 119] on button "13" at bounding box center [255, 121] width 12 height 10
type input "[DATE]"
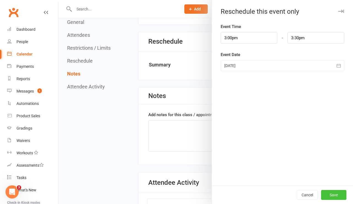
click at [335, 196] on button "Save" at bounding box center [333, 195] width 25 height 10
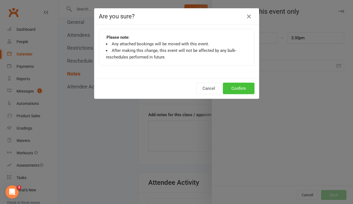
click at [238, 87] on button "Confirm" at bounding box center [239, 89] width 32 height 12
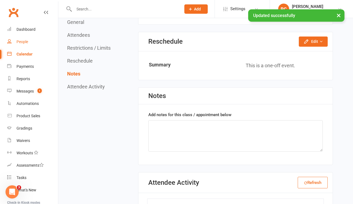
click at [31, 43] on link "People" at bounding box center [32, 42] width 51 height 12
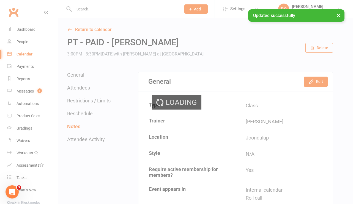
select select "100"
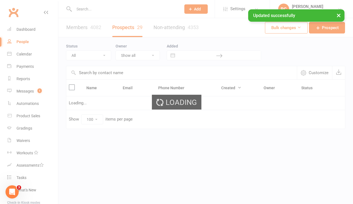
select select "Initial Contact"
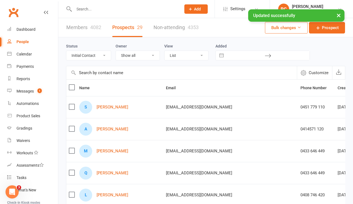
click at [101, 72] on input "text" at bounding box center [181, 72] width 231 height 13
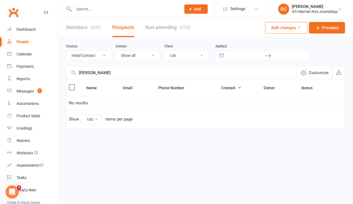
type input "[PERSON_NAME]"
drag, startPoint x: 101, startPoint y: 72, endPoint x: 101, endPoint y: 11, distance: 60.8
click at [101, 11] on input "text" at bounding box center [124, 9] width 105 height 8
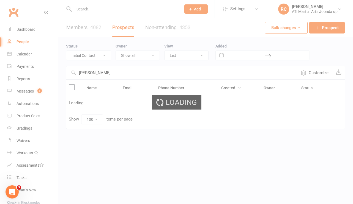
click at [25, 60] on div "Loading" at bounding box center [176, 102] width 353 height 204
click at [25, 55] on div "Calendar" at bounding box center [24, 54] width 15 height 4
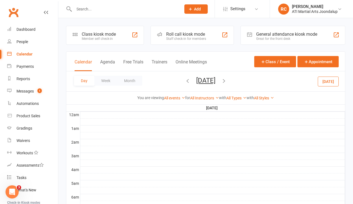
click at [116, 64] on div "Calendar Agenda Free Trials Trainers Online Meetings" at bounding box center [141, 65] width 132 height 12
click at [321, 84] on button "[DATE]" at bounding box center [328, 81] width 21 height 10
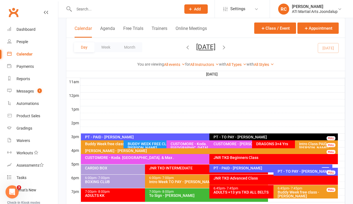
scroll to position [186, 0]
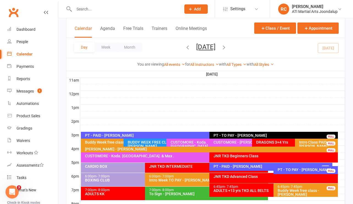
click at [125, 135] on div "PT - PAID - [PERSON_NAME]" at bounding box center [208, 136] width 246 height 4
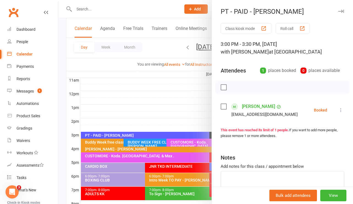
click at [258, 107] on link "[PERSON_NAME]" at bounding box center [258, 106] width 33 height 9
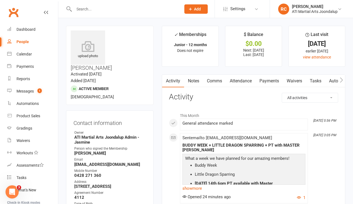
click at [243, 83] on link "Attendance" at bounding box center [241, 81] width 30 height 13
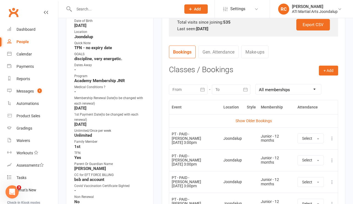
scroll to position [181, 0]
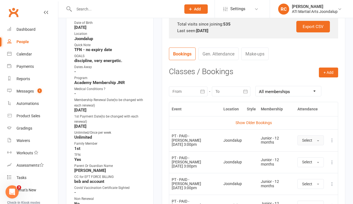
click at [310, 139] on span "Select" at bounding box center [307, 140] width 10 height 4
click at [305, 151] on span "Attended" at bounding box center [310, 152] width 17 height 5
